Goal: Check status: Check status

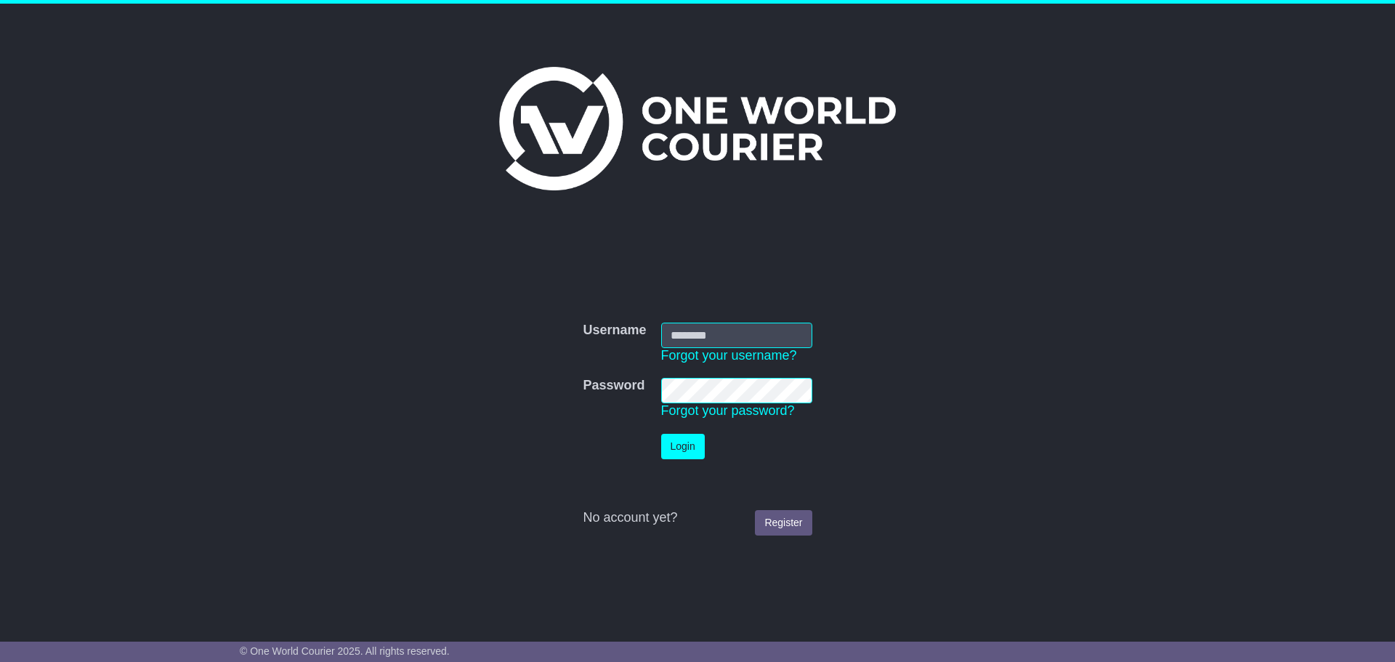
type input "**********"
click at [654, 459] on td "Login" at bounding box center [737, 446] width 166 height 40
click at [662, 458] on button "Login" at bounding box center [683, 446] width 44 height 25
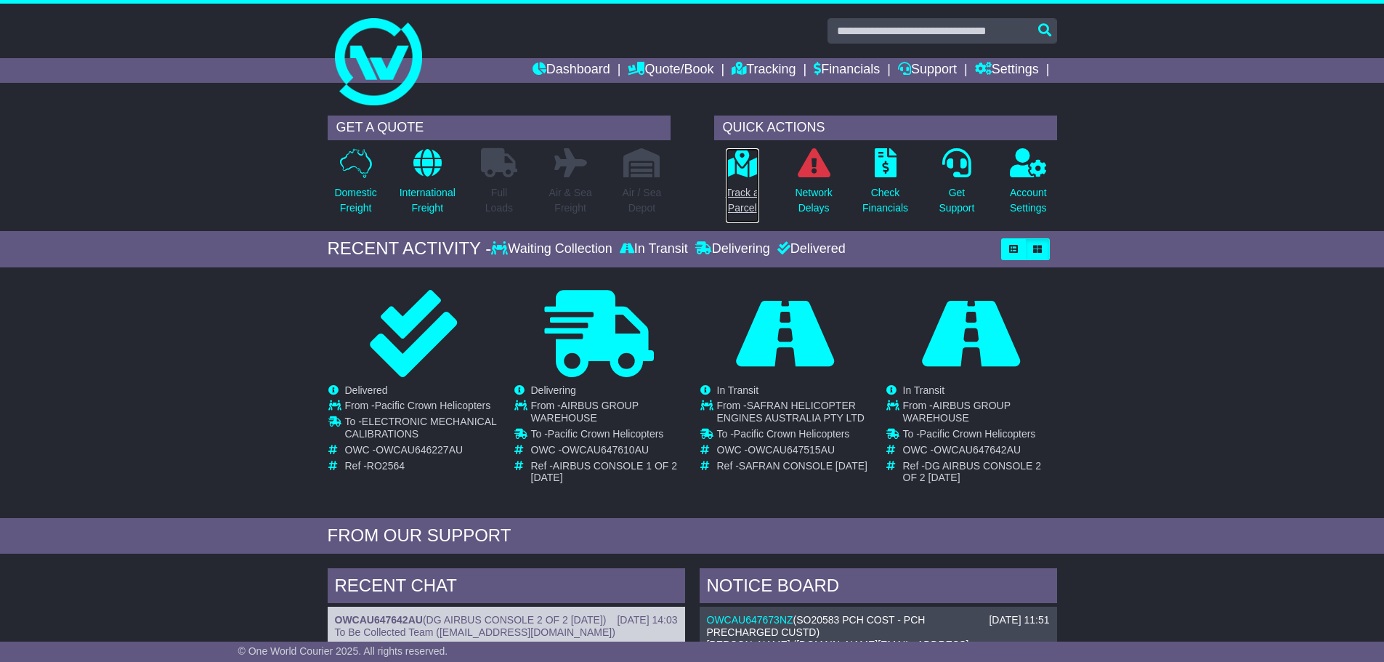
click at [746, 203] on p "Track a Parcel" at bounding box center [742, 200] width 33 height 31
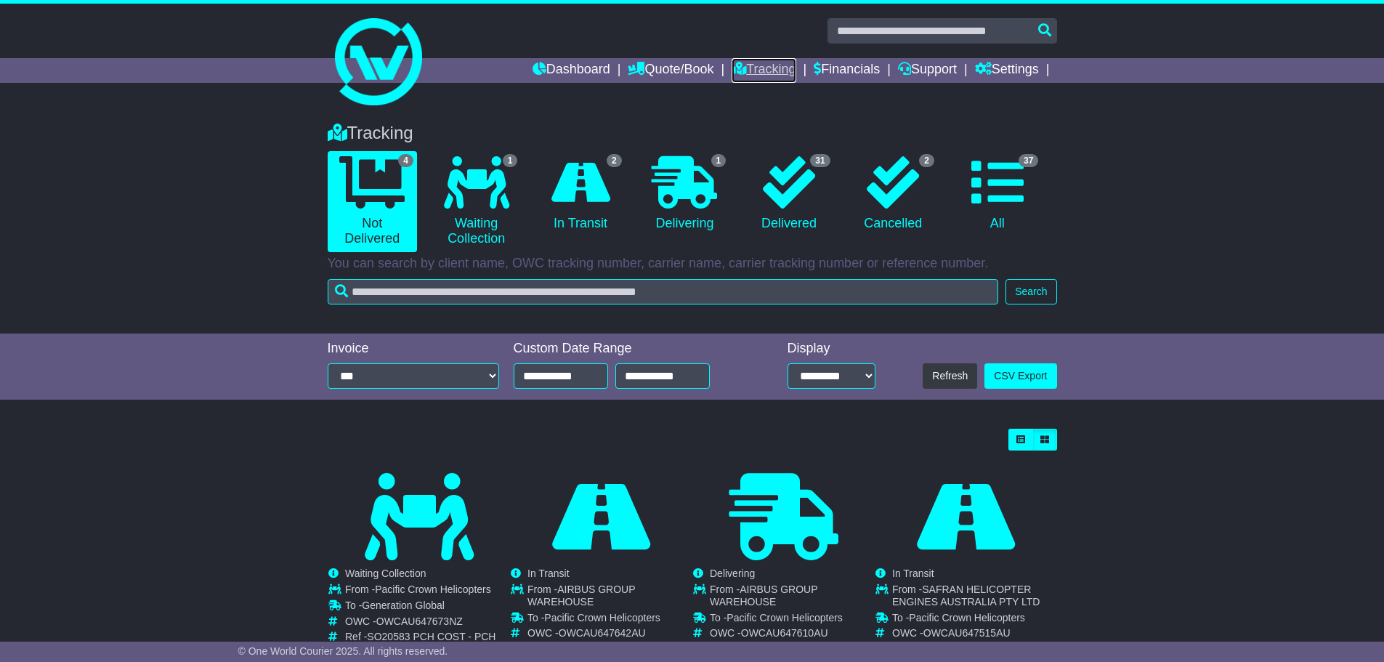
click at [735, 68] on icon at bounding box center [738, 68] width 15 height 13
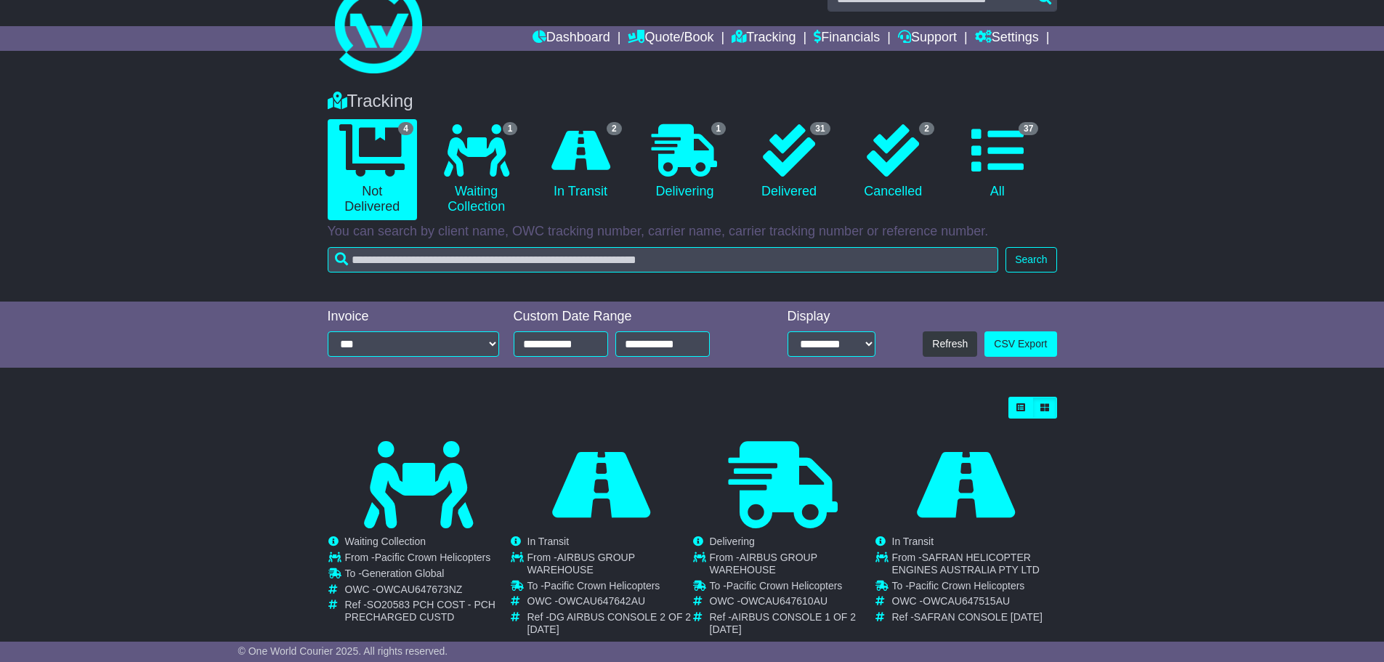
scroll to position [57, 0]
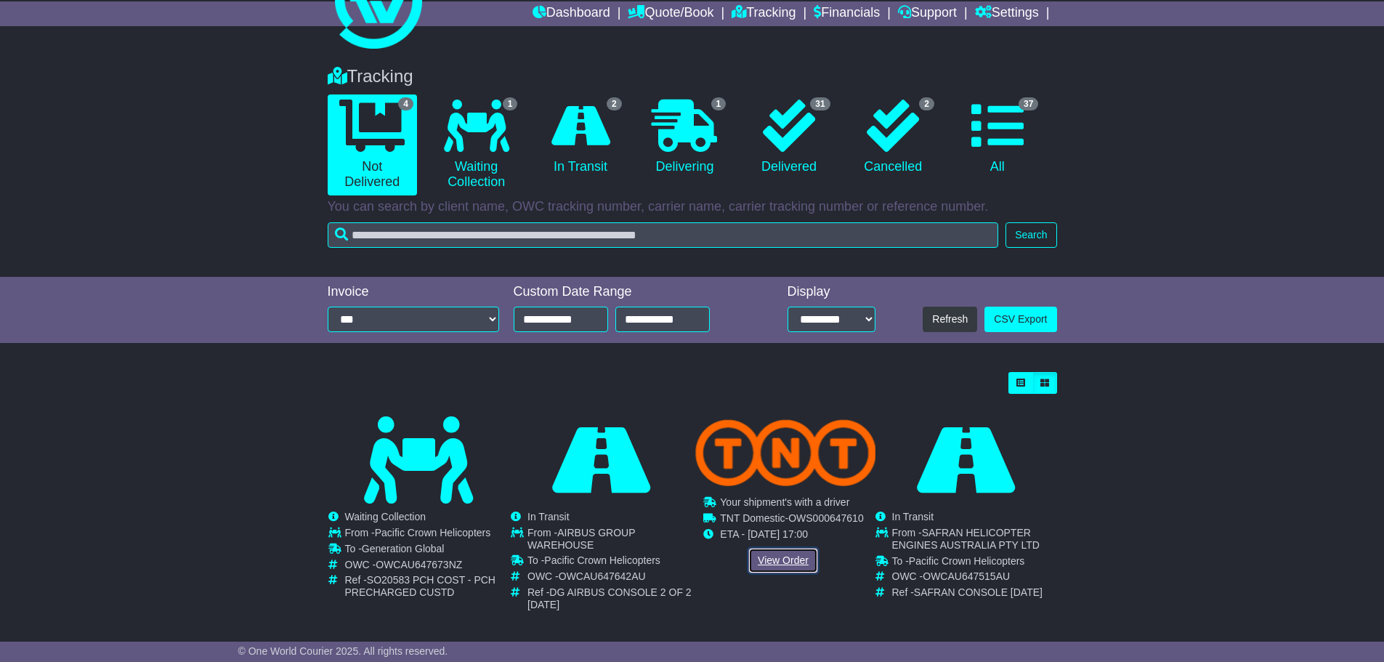
drag, startPoint x: 793, startPoint y: 557, endPoint x: 785, endPoint y: 559, distance: 8.3
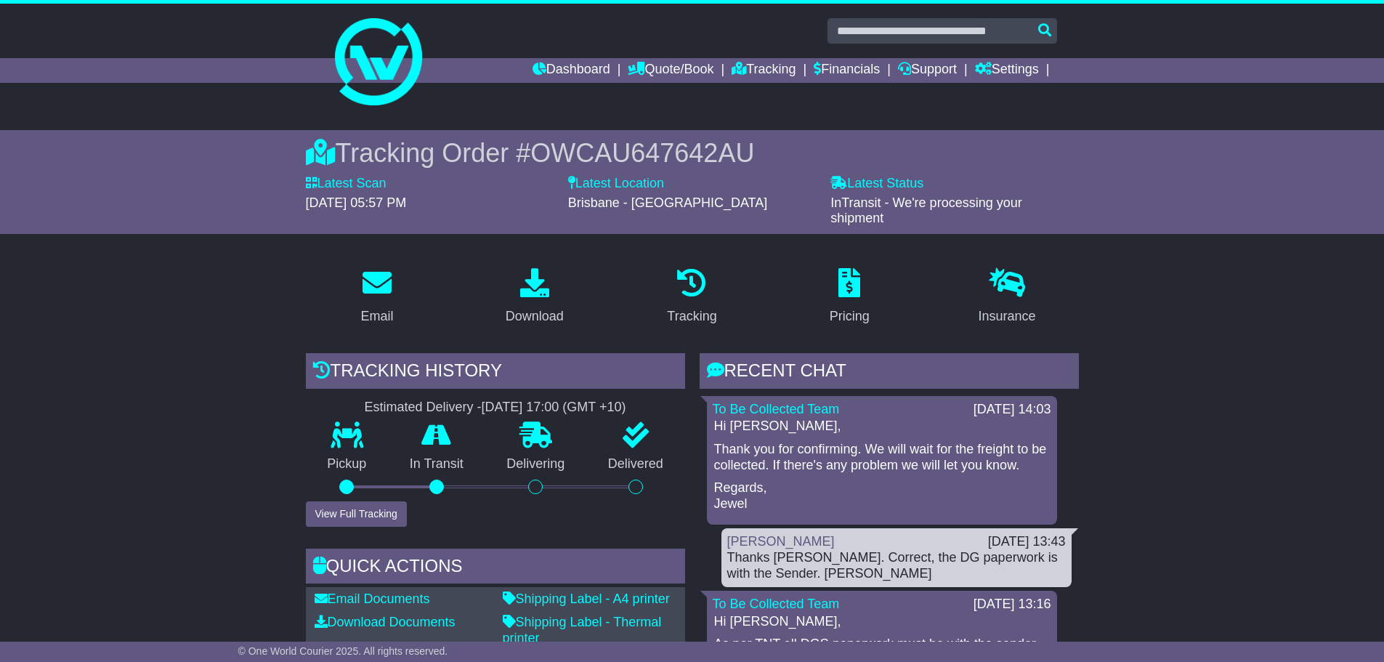
scroll to position [363, 0]
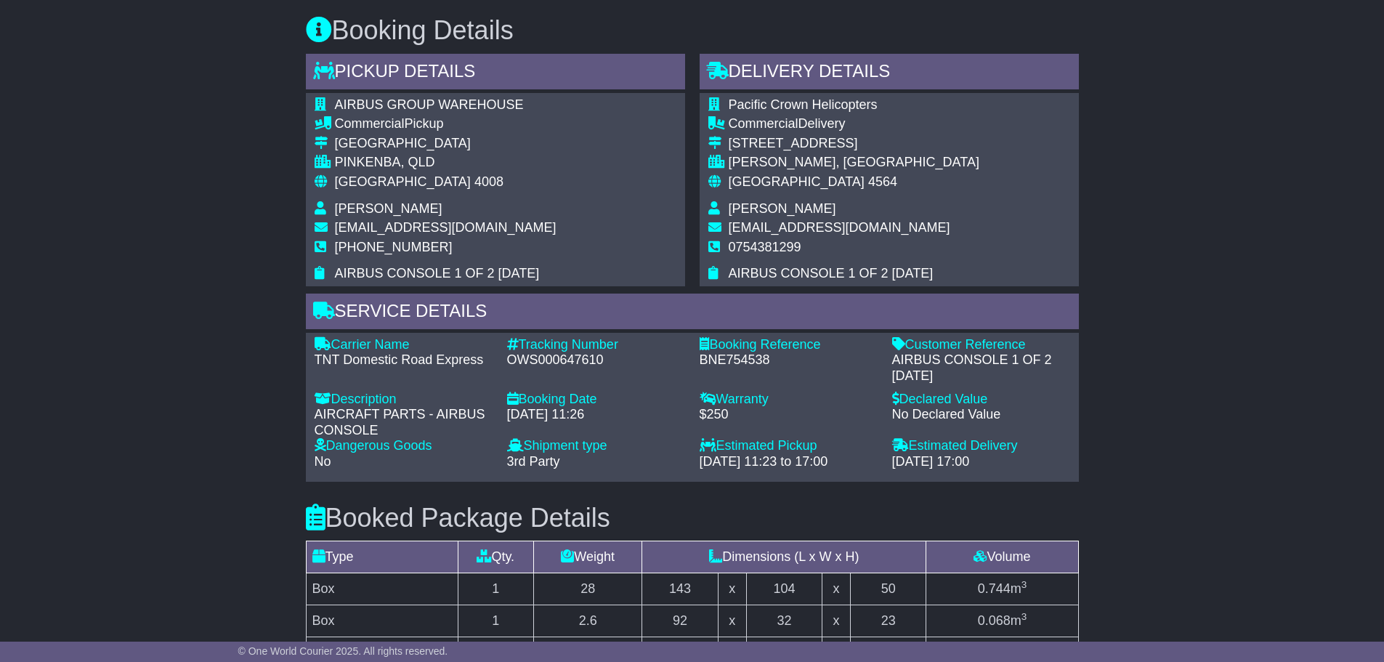
scroll to position [726, 0]
drag, startPoint x: 856, startPoint y: 463, endPoint x: 880, endPoint y: 469, distance: 25.4
click at [880, 466] on div "Estimated Pickup - [DATE] 11:23 to 17:00" at bounding box center [788, 454] width 192 height 31
click at [1117, 413] on div "Email Download Tracking Pricing Insurance" at bounding box center [692, 295] width 1384 height 1543
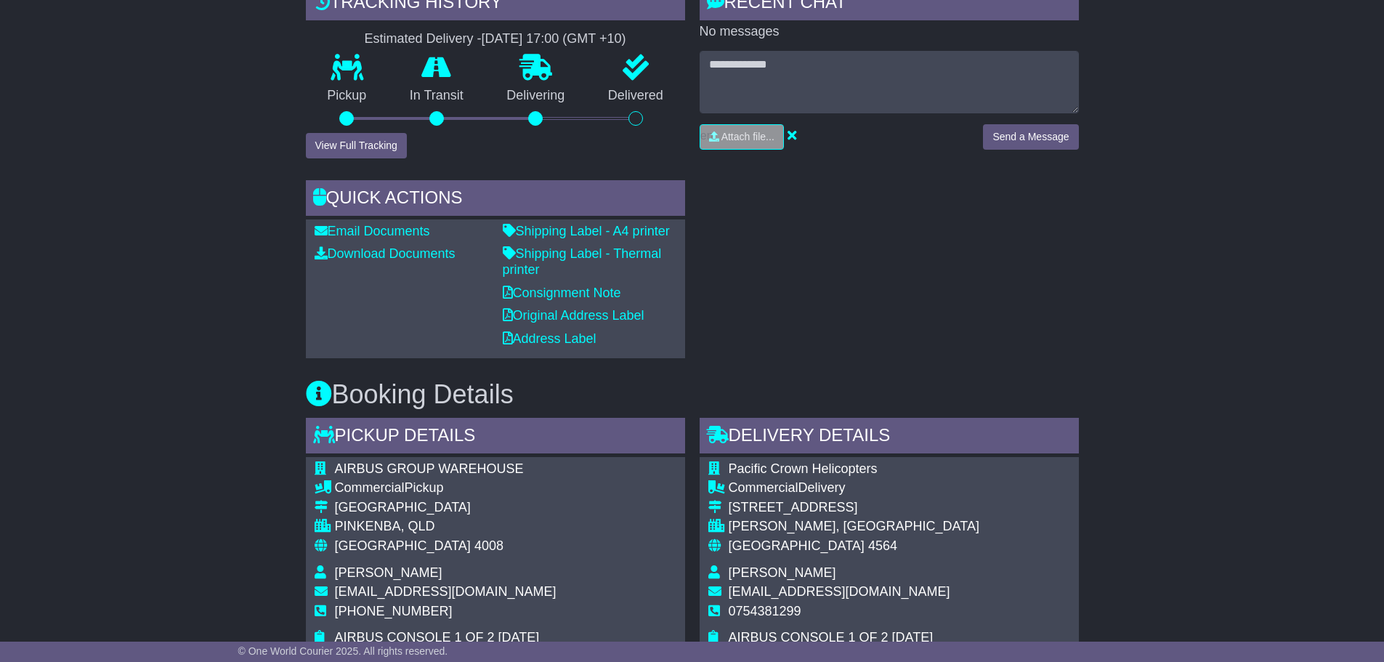
scroll to position [0, 0]
